Goal: Task Accomplishment & Management: Use online tool/utility

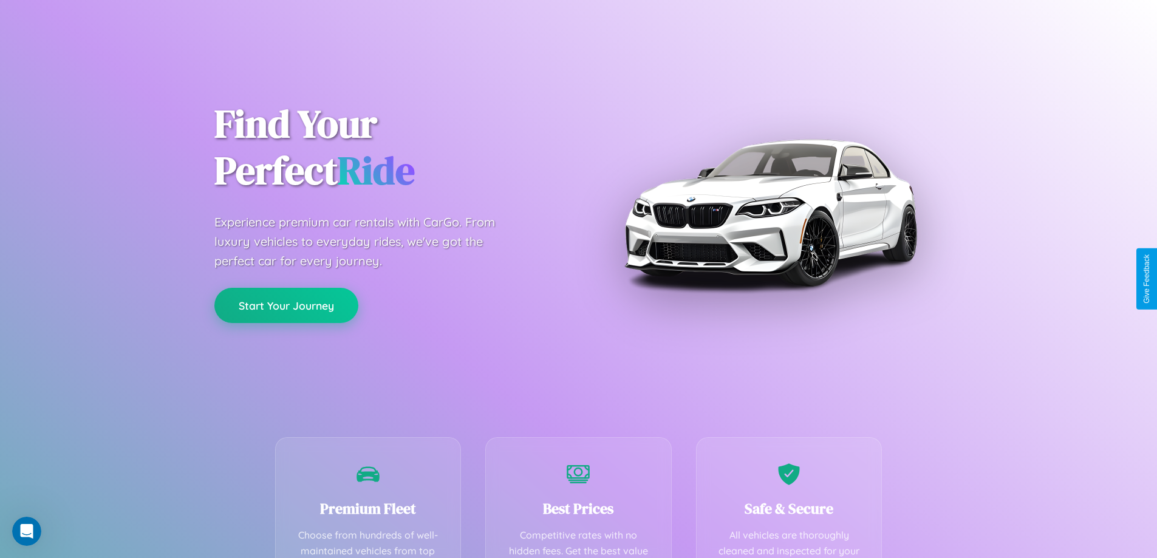
click at [286, 306] on button "Start Your Journey" at bounding box center [286, 305] width 144 height 35
click at [286, 305] on button "Start Your Journey" at bounding box center [286, 305] width 144 height 35
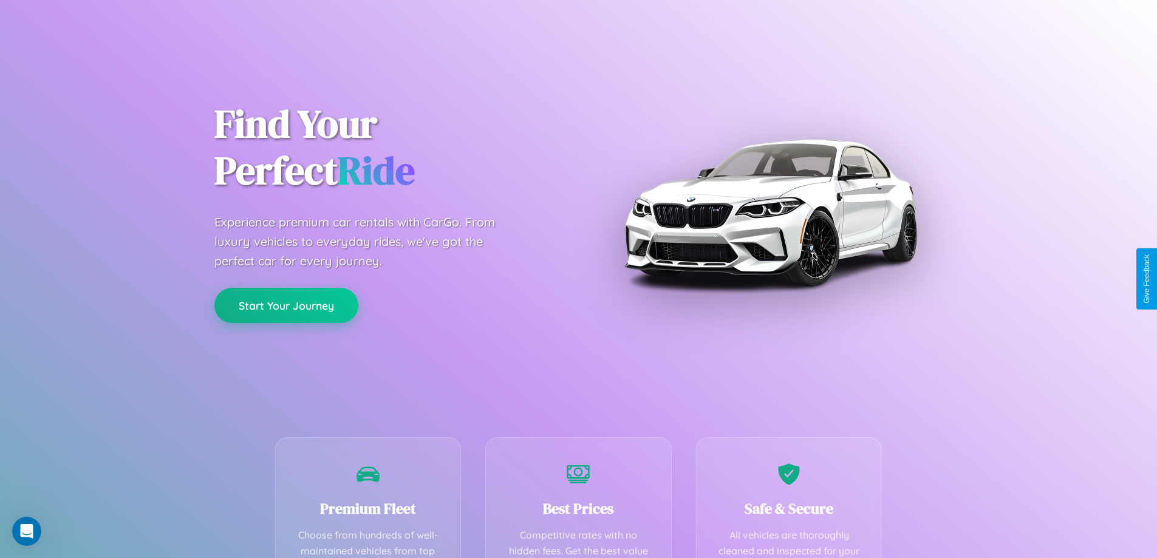
click at [286, 305] on button "Start Your Journey" at bounding box center [286, 305] width 144 height 35
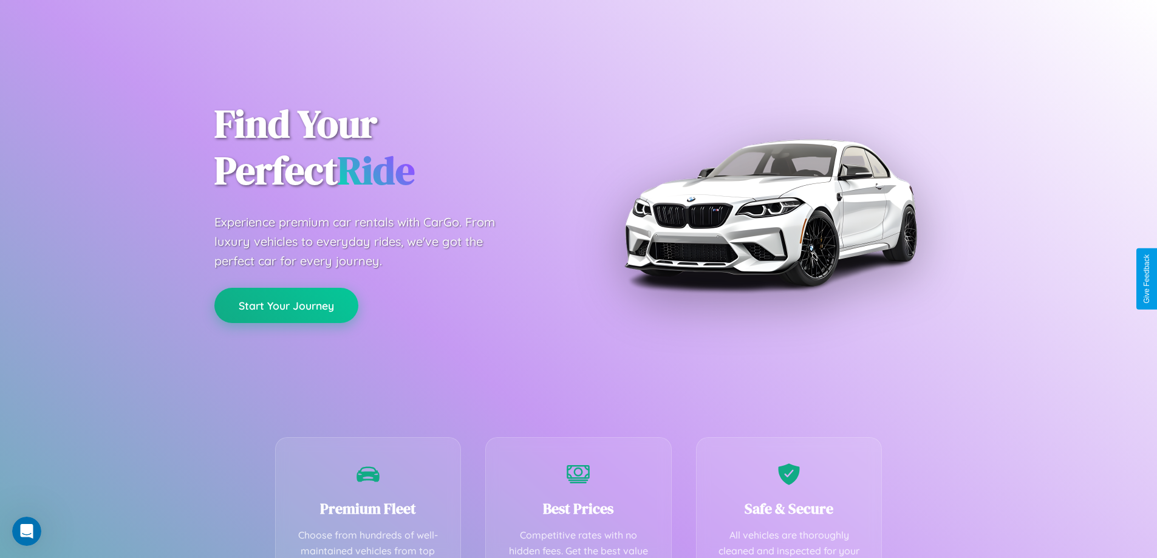
click at [286, 305] on button "Start Your Journey" at bounding box center [286, 305] width 144 height 35
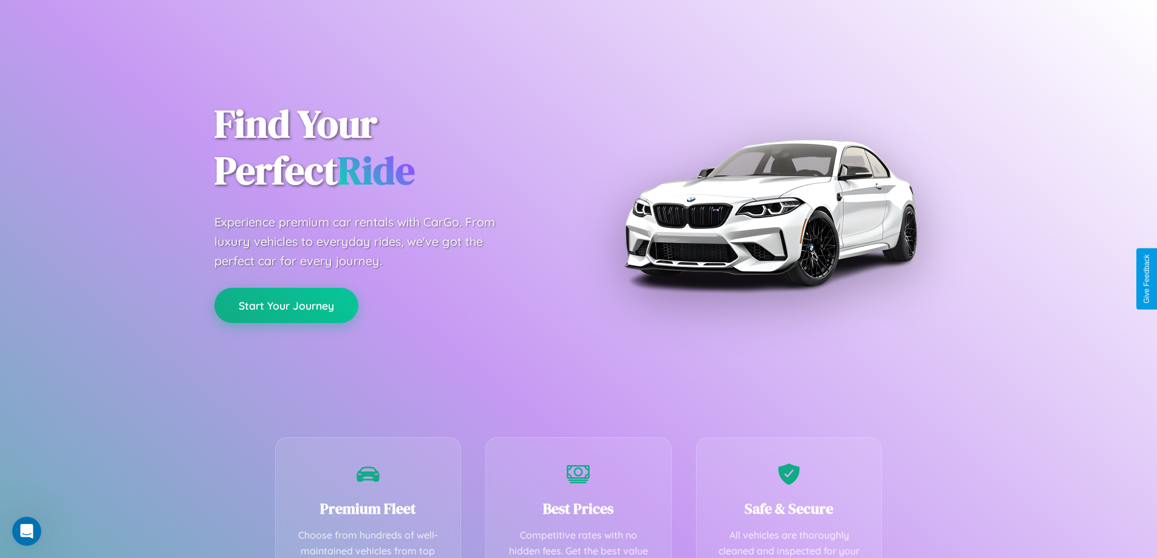
click at [286, 305] on button "Start Your Journey" at bounding box center [286, 305] width 144 height 35
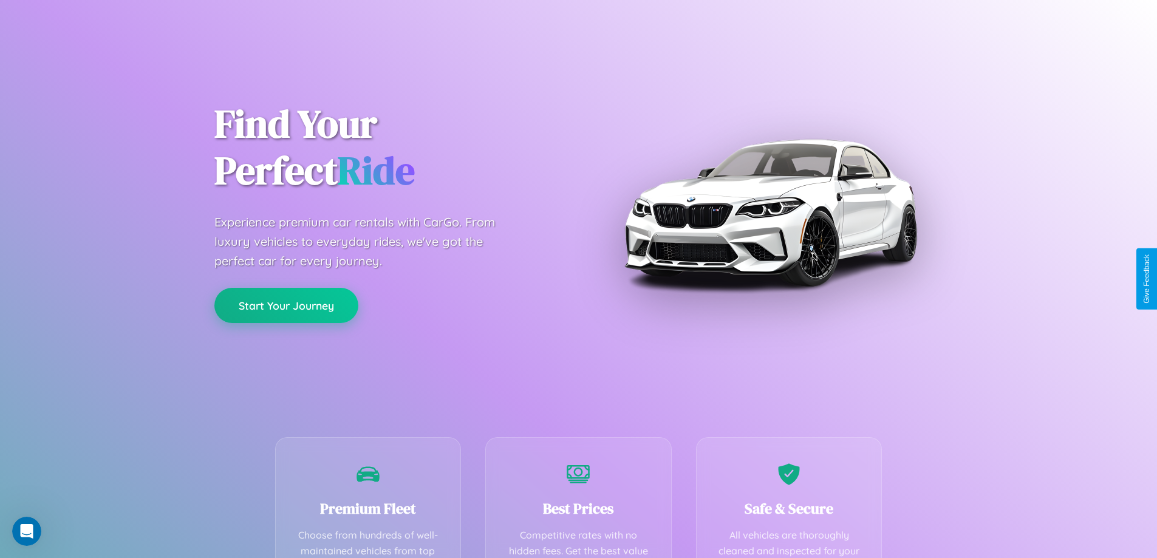
click at [286, 305] on button "Start Your Journey" at bounding box center [286, 305] width 144 height 35
